Goal: Register for event/course

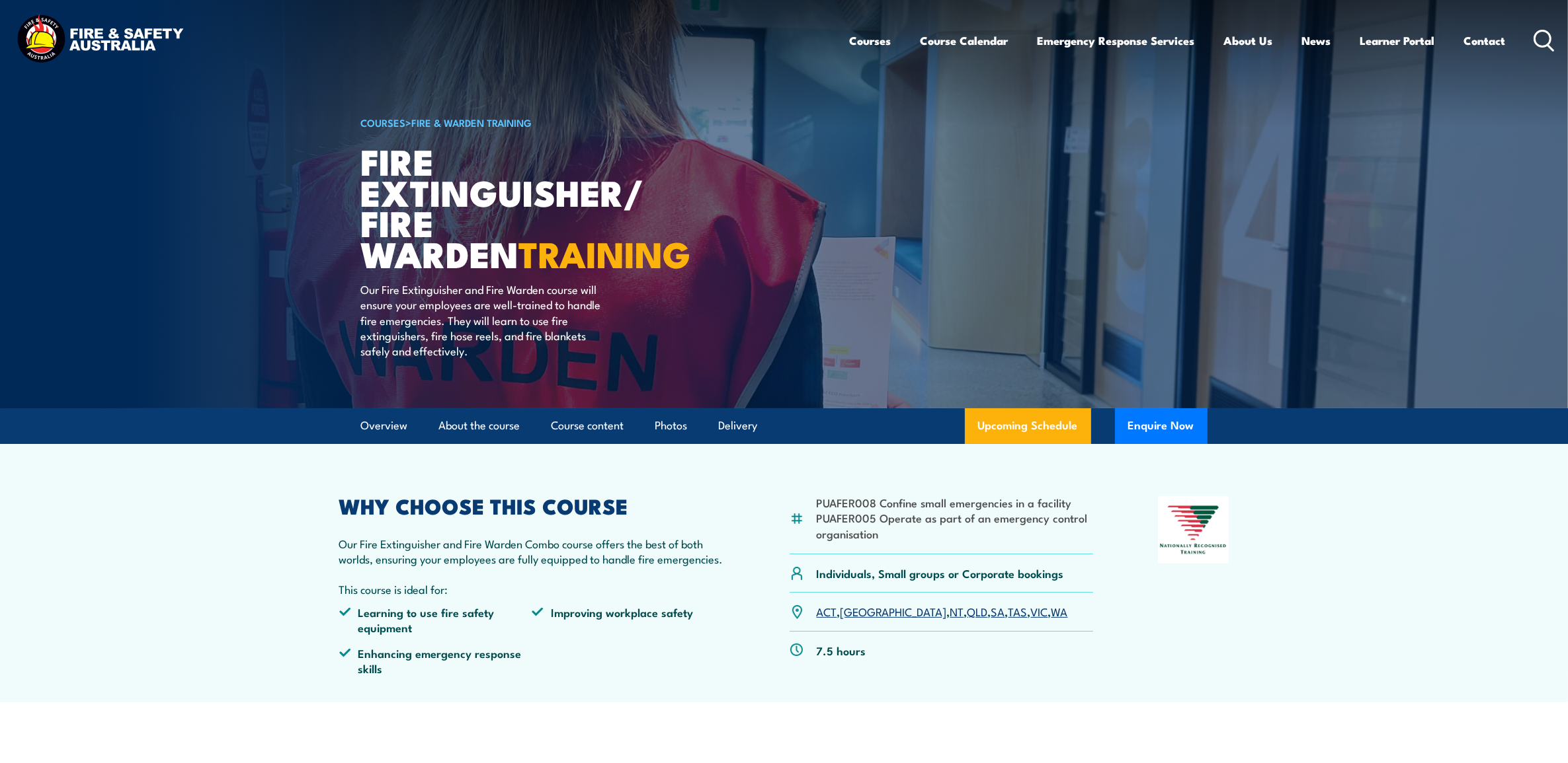
click at [864, 508] on li "PUAFER008 Confine small emergencies in a facility" at bounding box center [955, 503] width 277 height 16
drag, startPoint x: 864, startPoint y: 508, endPoint x: 857, endPoint y: 533, distance: 26.0
click at [857, 533] on li "PUAFER005 Operate as part of an emergency control organisation" at bounding box center [955, 526] width 277 height 31
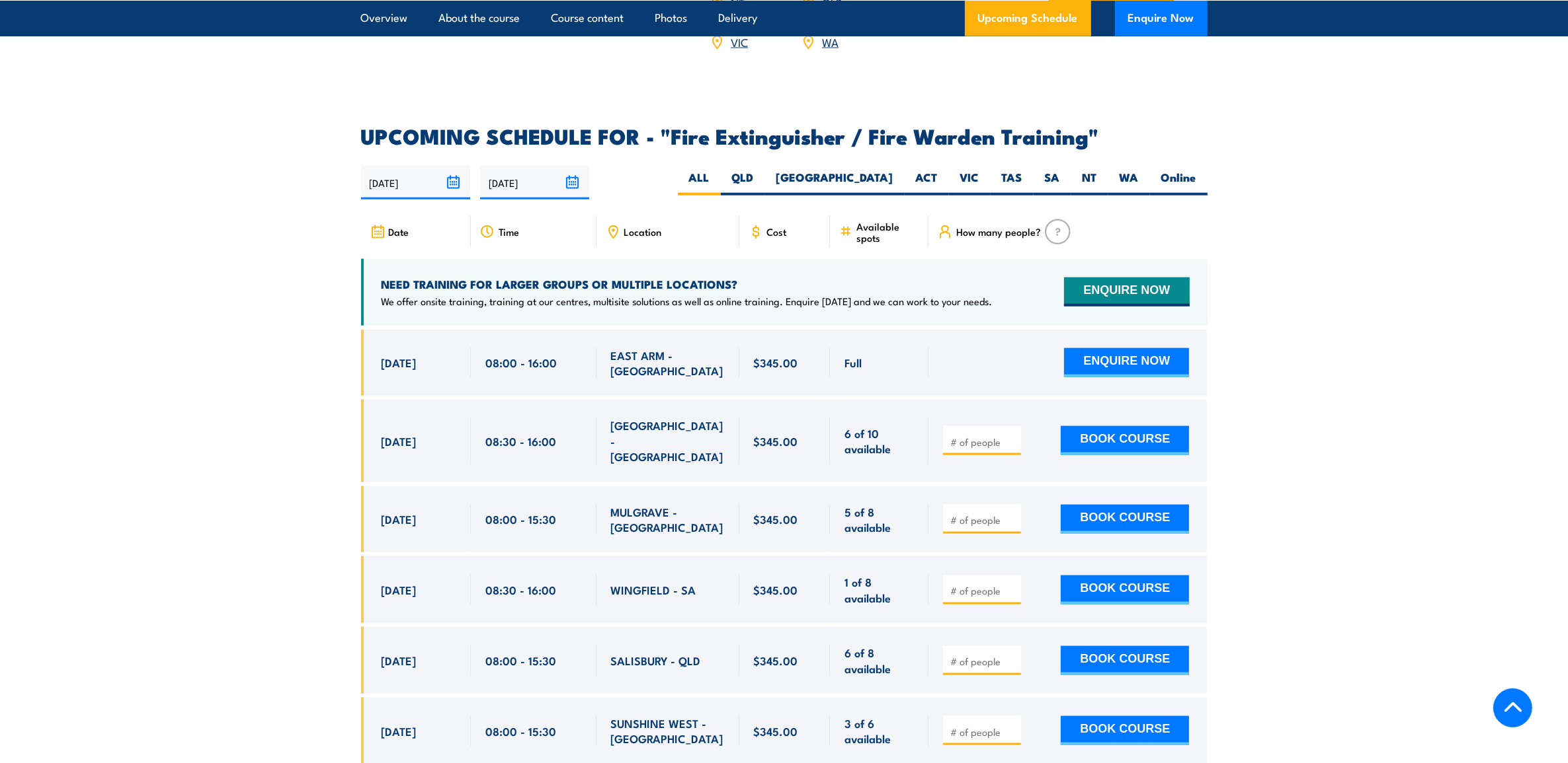
scroll to position [2065, 0]
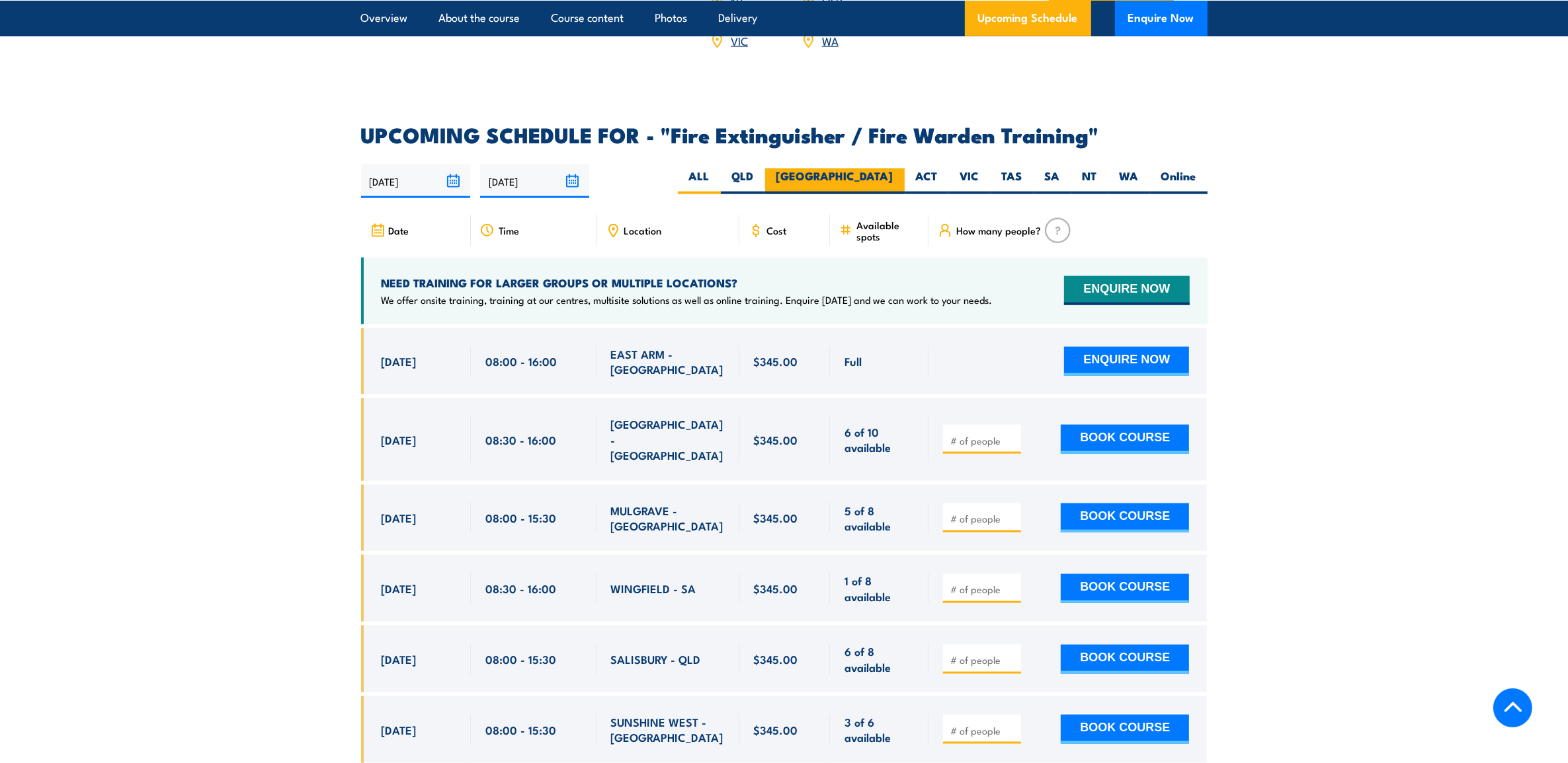
click at [876, 169] on label "[GEOGRAPHIC_DATA]" at bounding box center [835, 181] width 139 height 25
click at [893, 169] on input "[GEOGRAPHIC_DATA]" at bounding box center [897, 173] width 9 height 9
radio input "true"
